Goal: Task Accomplishment & Management: Complete application form

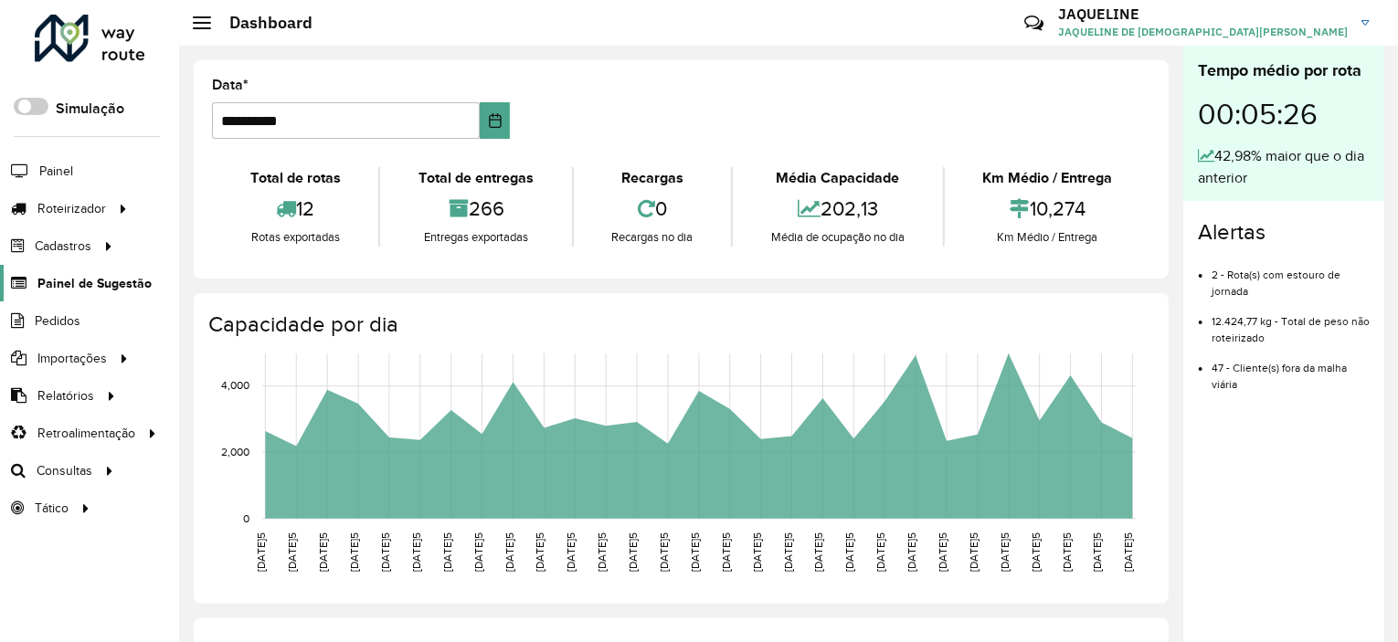
click at [86, 274] on span "Painel de Sugestão" at bounding box center [94, 283] width 114 height 19
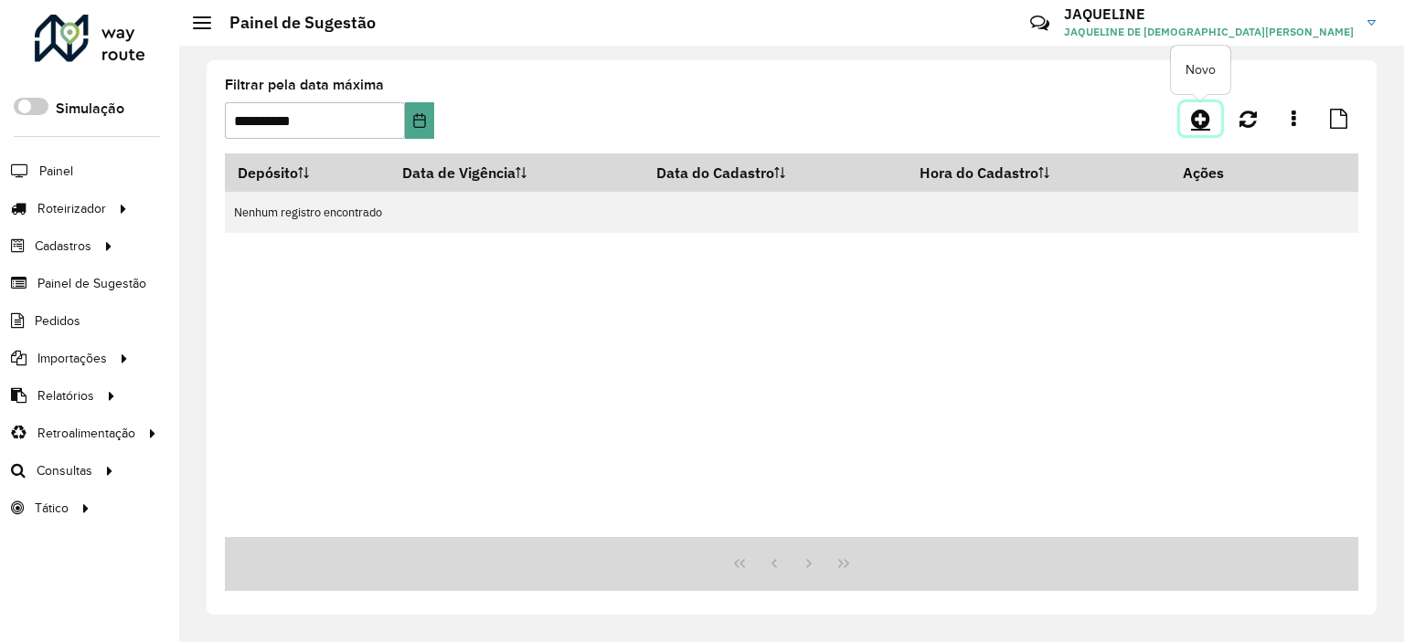
click at [1197, 121] on icon at bounding box center [1200, 119] width 19 height 22
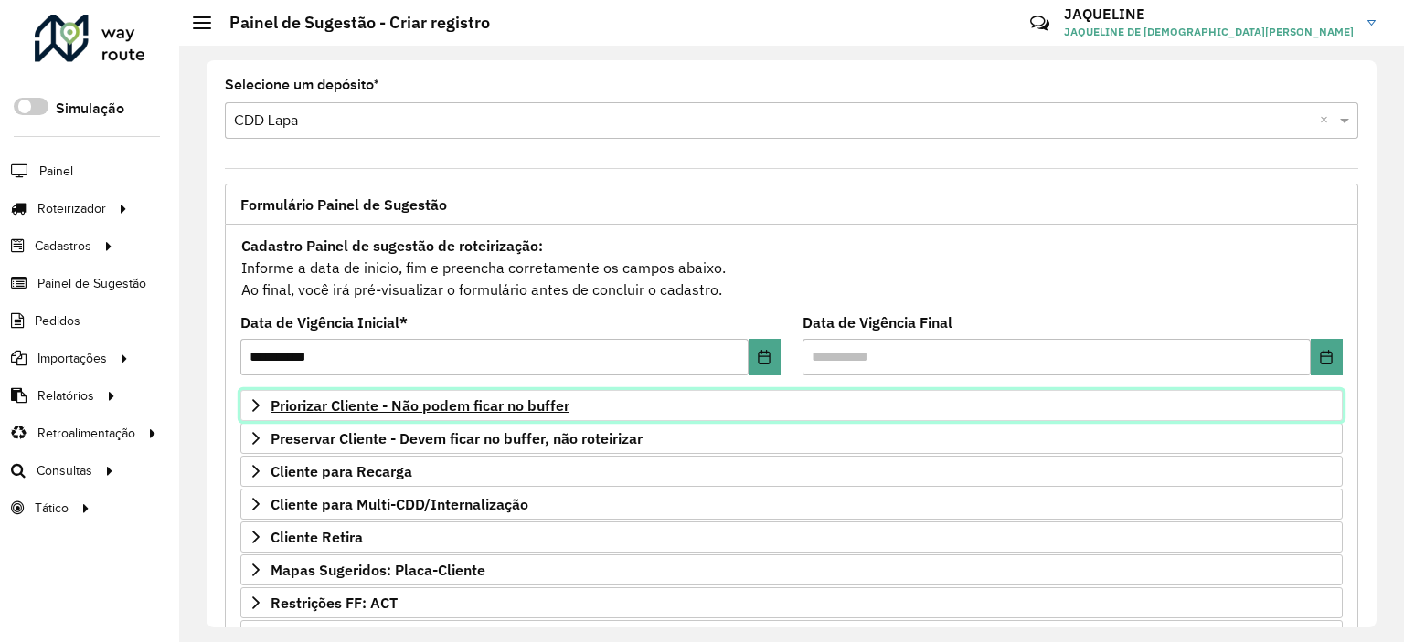
click at [254, 412] on link "Priorizar Cliente - Não podem ficar no buffer" at bounding box center [791, 405] width 1102 height 31
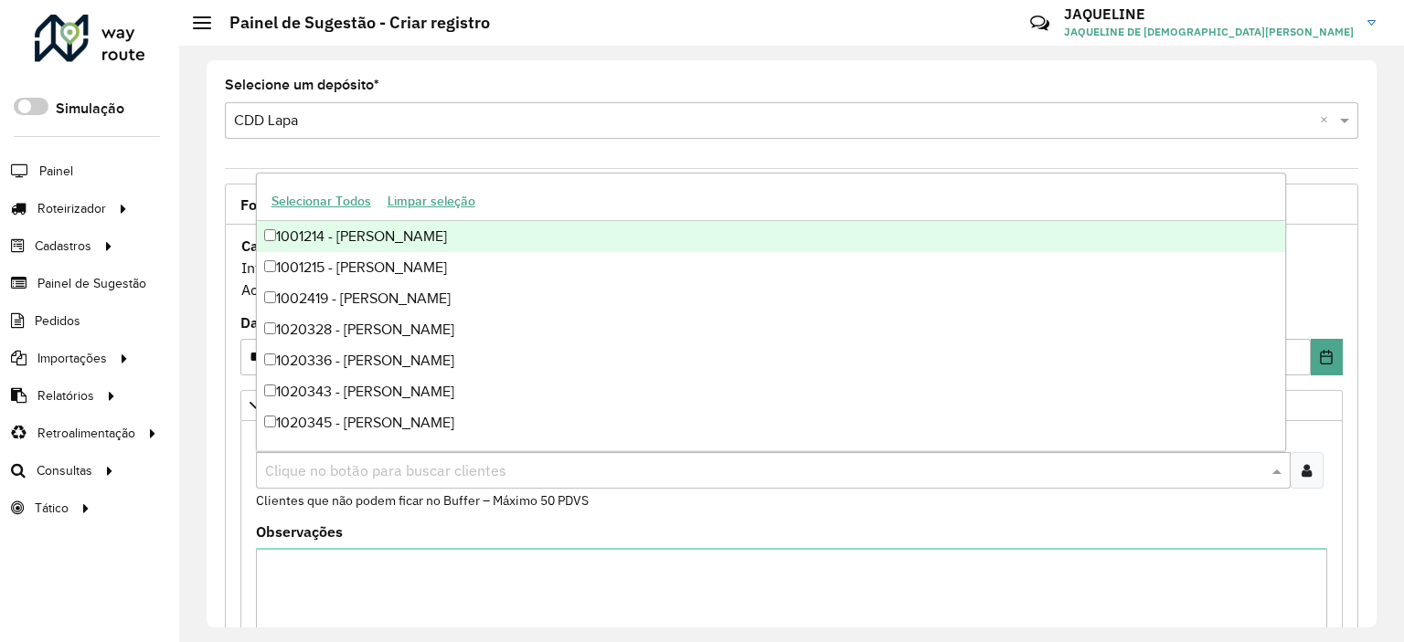
click at [303, 479] on input "text" at bounding box center [763, 472] width 1007 height 22
type input "****"
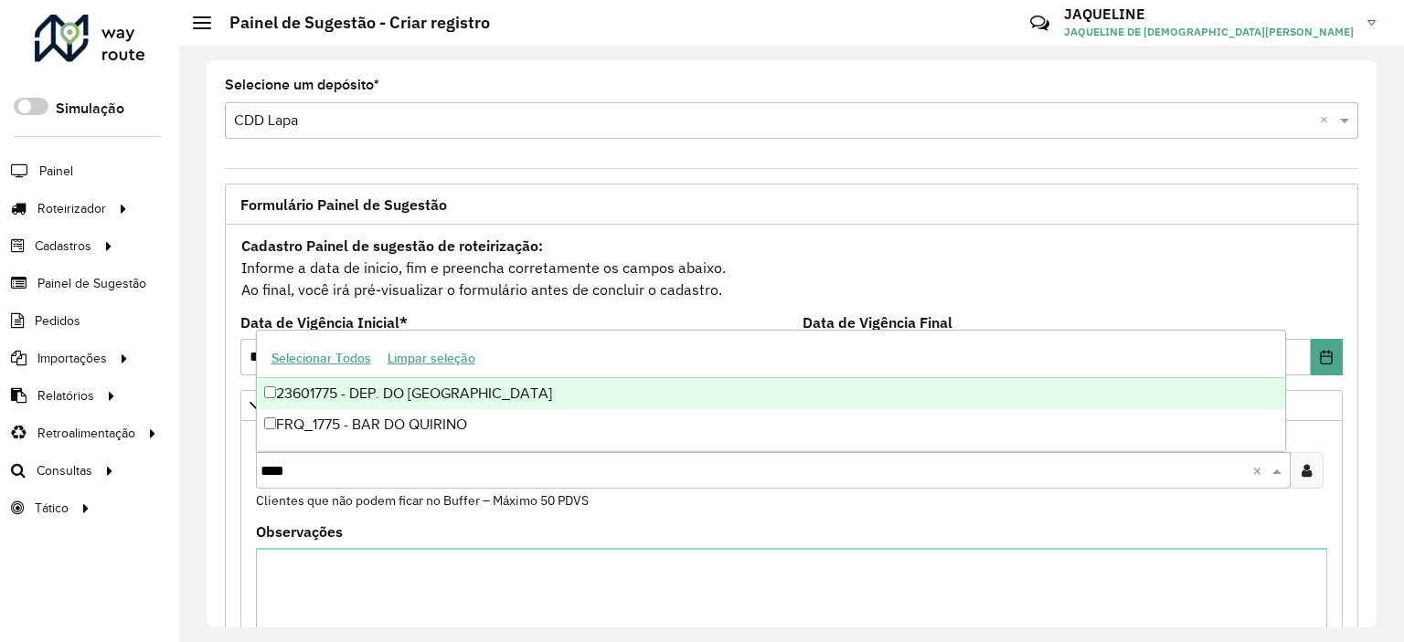
click at [437, 394] on div "23601775 - DEP. DO [GEOGRAPHIC_DATA]" at bounding box center [771, 393] width 1028 height 31
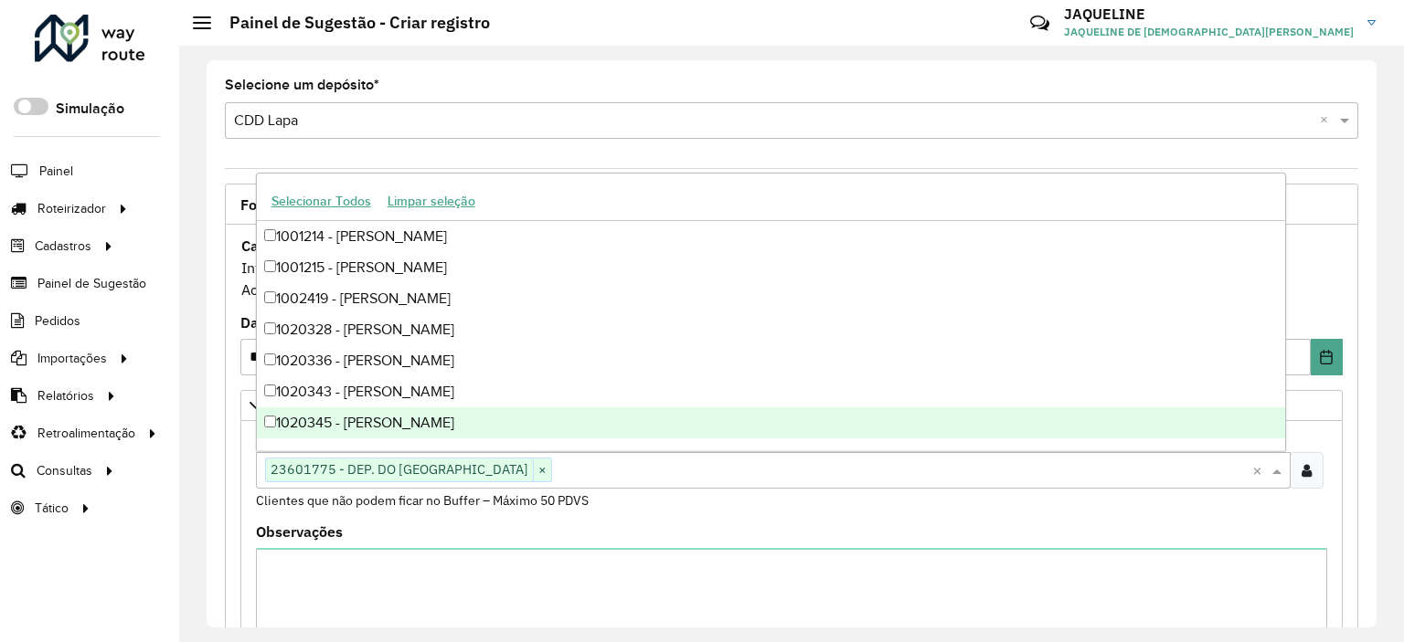
click at [550, 526] on div "Observações" at bounding box center [791, 613] width 1071 height 177
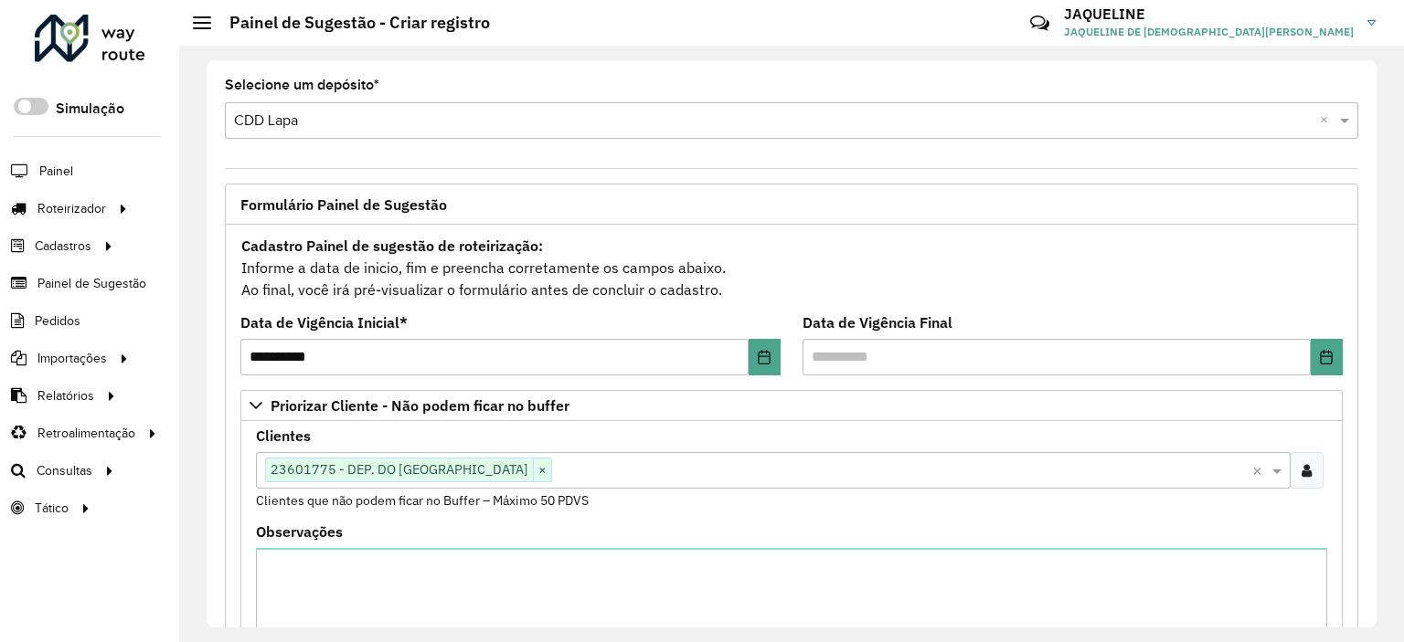
scroll to position [496, 0]
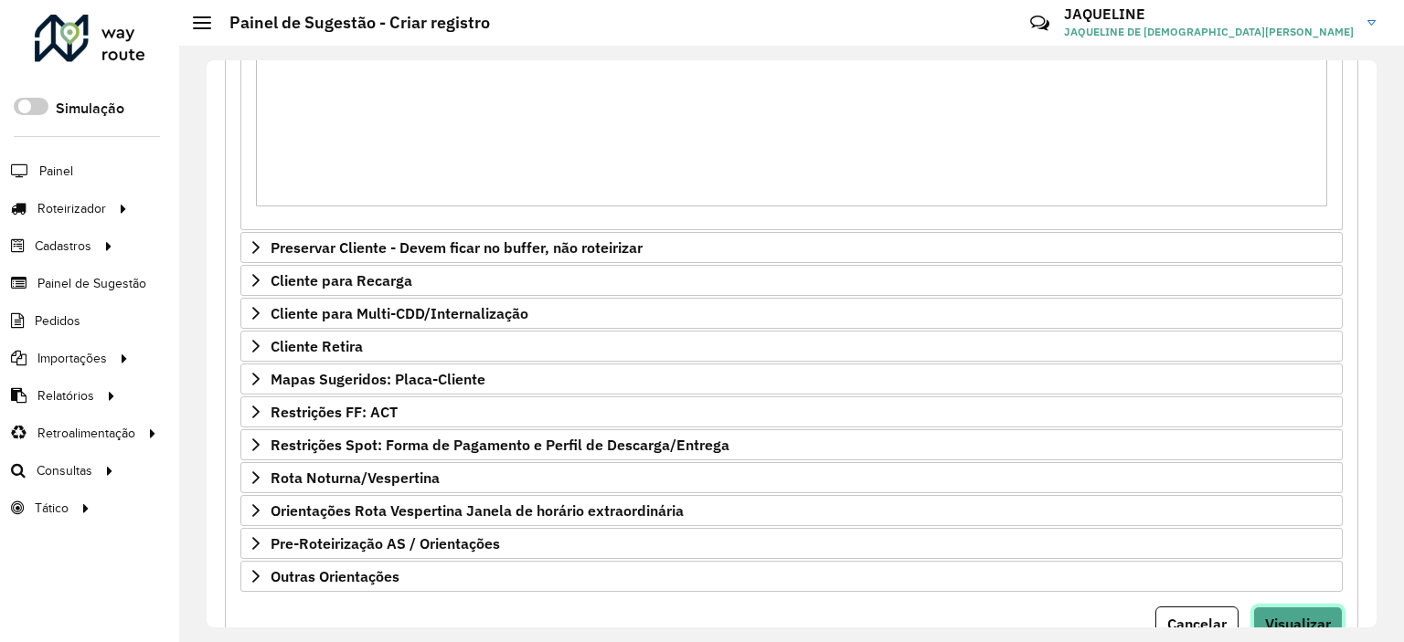
click at [1280, 627] on span "Visualizar" at bounding box center [1298, 624] width 66 height 18
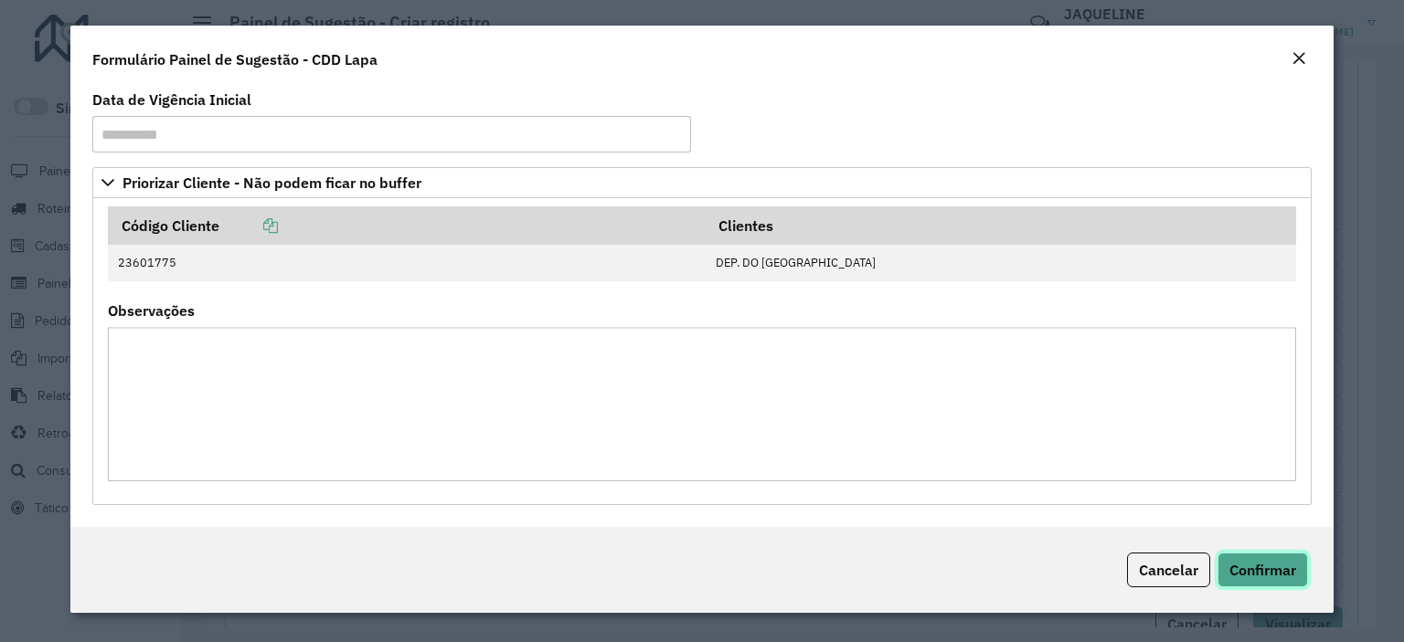
click at [1251, 580] on button "Confirmar" at bounding box center [1262, 570] width 90 height 35
